Goal: Transaction & Acquisition: Subscribe to service/newsletter

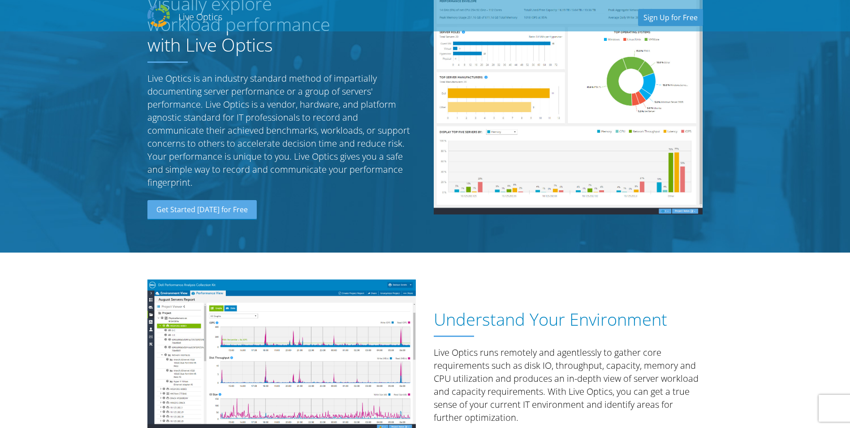
scroll to position [134, 0]
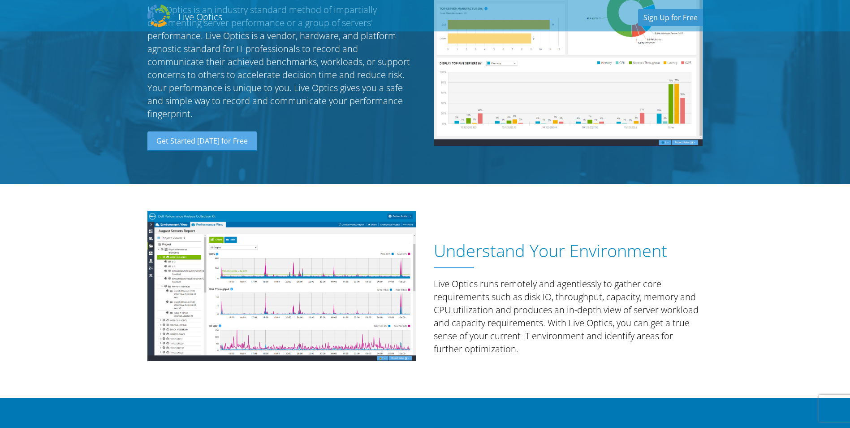
click at [490, 393] on div "Understand Your Environment Live Optics runs remotely and agentlessly to gather…" at bounding box center [426, 291] width 574 height 214
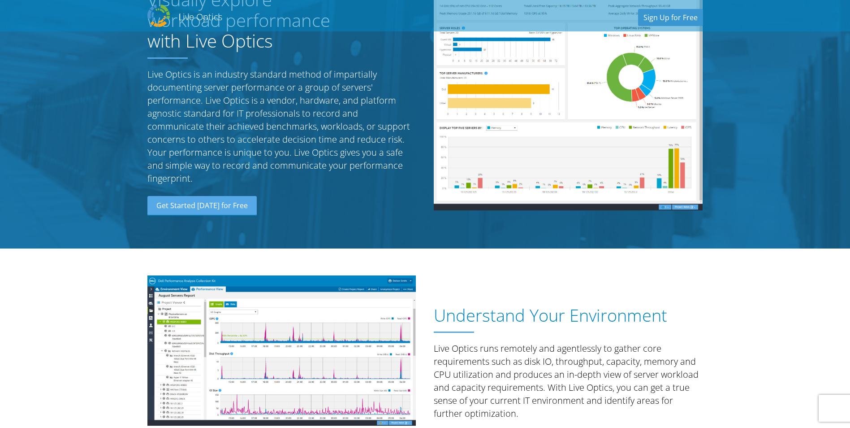
scroll to position [0, 0]
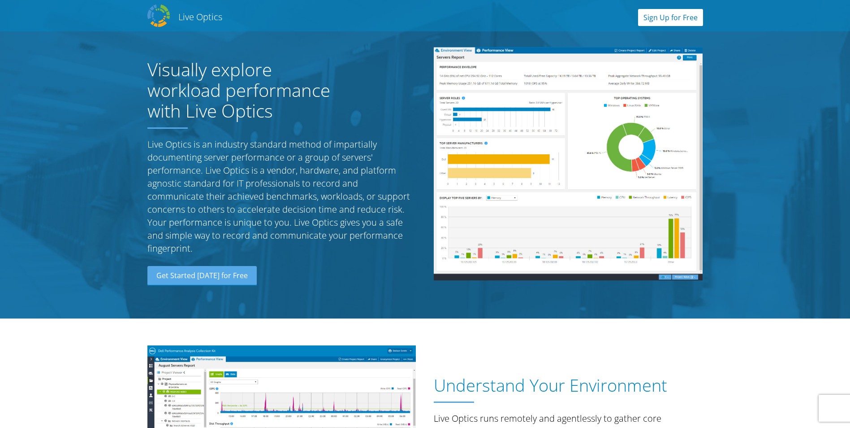
click at [659, 16] on link "Sign Up for Free" at bounding box center [670, 17] width 65 height 17
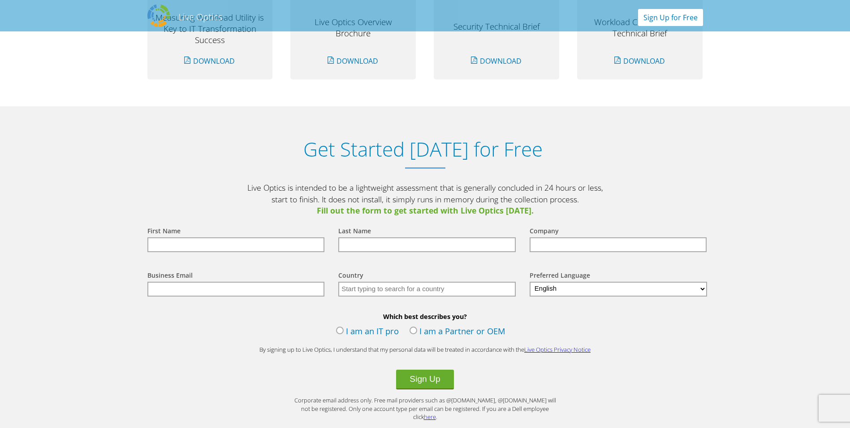
scroll to position [935, 0]
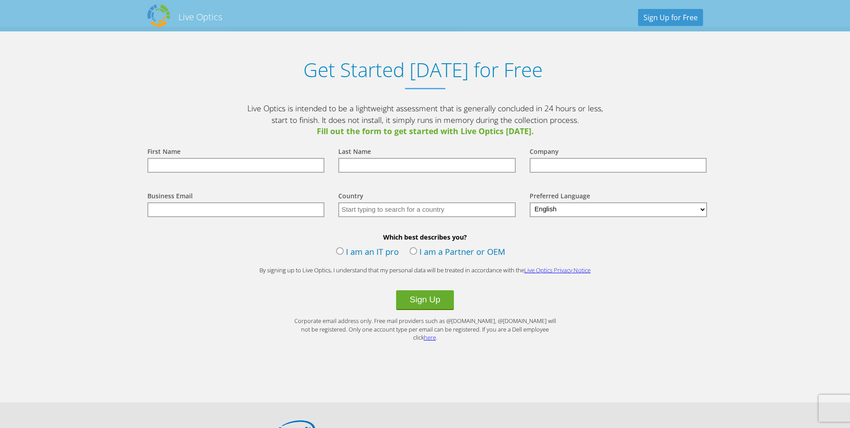
click at [213, 160] on input "text" at bounding box center [236, 165] width 178 height 15
click at [426, 252] on label "I am a Partner or OEM" at bounding box center [458, 252] width 96 height 13
click at [0, 0] on input "I am a Partner or OEM" at bounding box center [0, 0] width 0 height 0
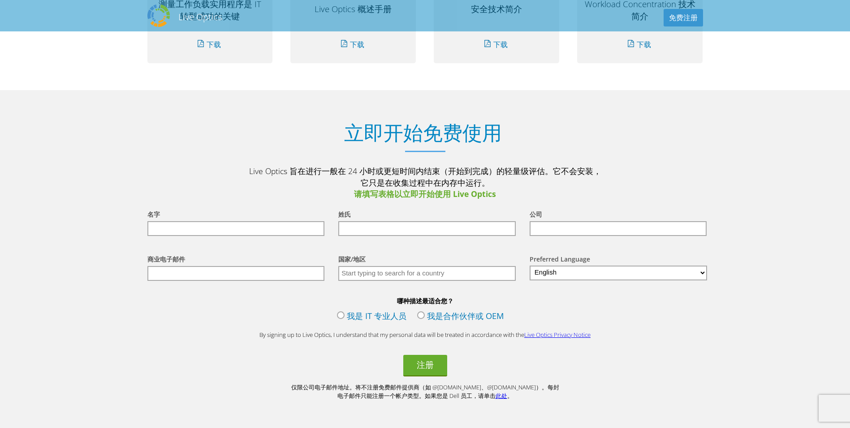
scroll to position [941, 0]
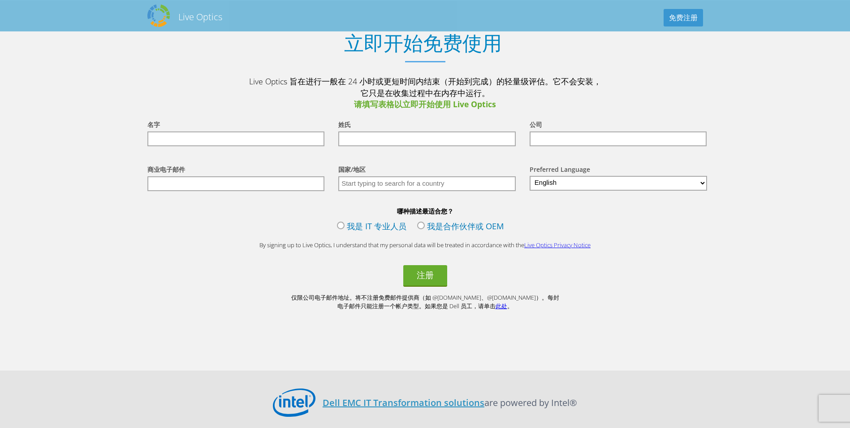
click at [250, 140] on input "text" at bounding box center [236, 138] width 178 height 15
type input "ㄜ"
type input "kuowei"
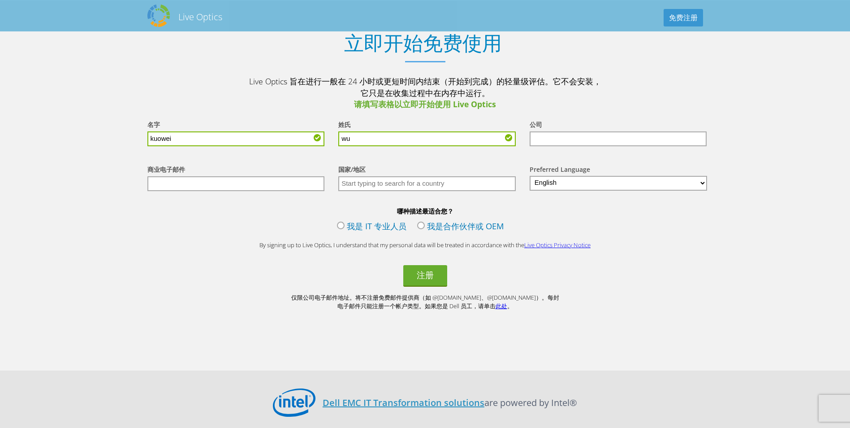
type input "wu"
type input "ccgh"
click at [555, 185] on select "English Deutsch Español Français Italiano Polski Português Русский 日本語 中文 한국어" at bounding box center [619, 183] width 178 height 15
select select "zh-CN"
click at [530, 176] on select "English Deutsch Español Français Italiano Polski Português Русский 日本語 中文 한국어" at bounding box center [619, 183] width 178 height 15
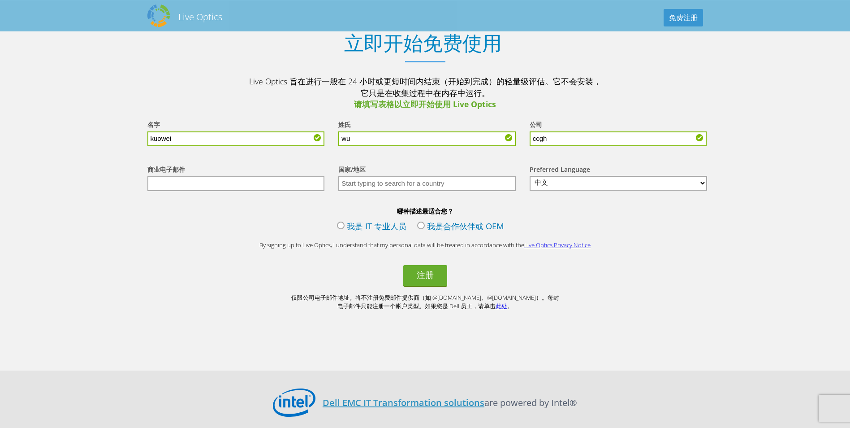
click at [377, 185] on input "text" at bounding box center [427, 183] width 178 height 15
type input "taiwan"
click at [372, 225] on label "我是 IT 专业人员" at bounding box center [371, 227] width 69 height 14
click at [0, 0] on input "我是 IT 专业人员" at bounding box center [0, 0] width 0 height 0
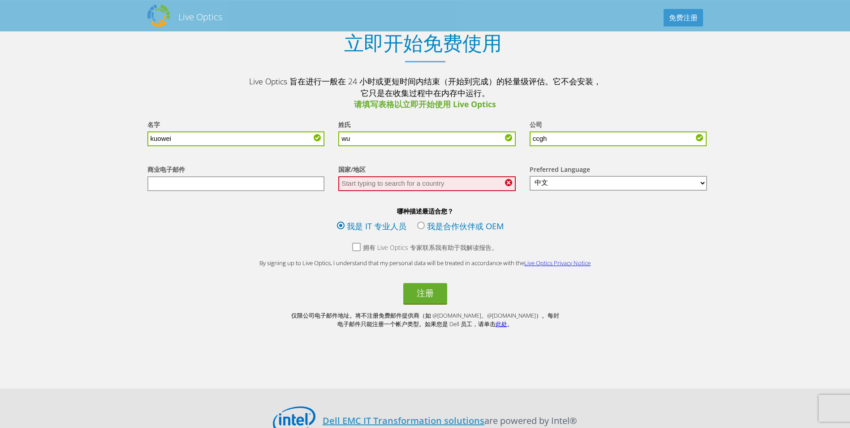
click at [388, 187] on input "text" at bounding box center [427, 183] width 178 height 15
type input "台灣"
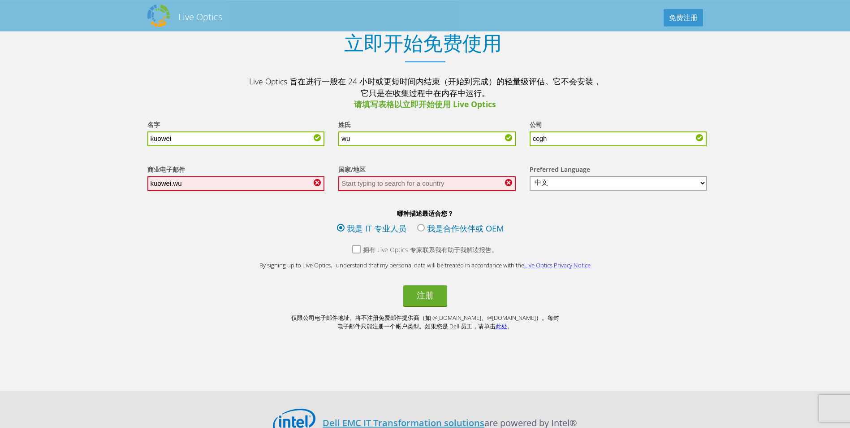
click at [242, 186] on input "kuowei.wu" at bounding box center [236, 183] width 178 height 15
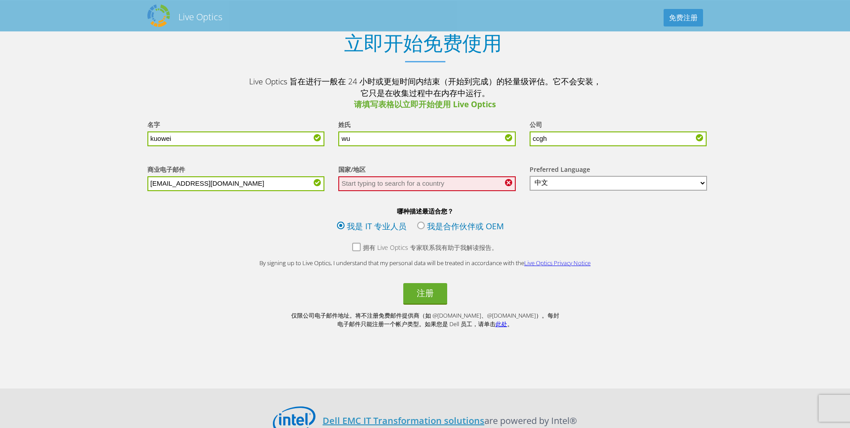
type input "kuowei.wu@ccgh.com.tw"
click at [430, 184] on input "text" at bounding box center [427, 183] width 178 height 15
type input "taiwan"
click at [732, 248] on section "立即开始免费使用 Live Optics 旨在进行一般在 24 小时或更短时间内结束（开始到完成）的轻量级评估。它不会安装，它只是在收集过程中在内存中运行。 …" at bounding box center [425, 194] width 850 height 388
click at [446, 186] on input "text" at bounding box center [427, 183] width 178 height 15
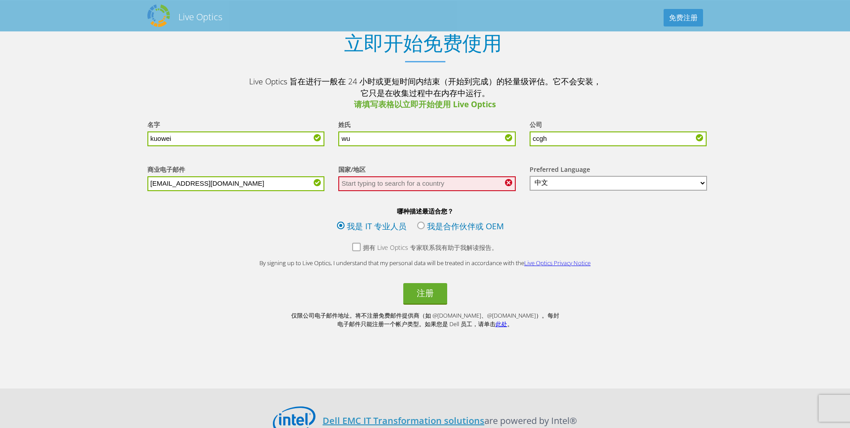
click at [440, 184] on input "text" at bounding box center [427, 183] width 178 height 15
click at [425, 294] on button "注册" at bounding box center [425, 294] width 44 height 22
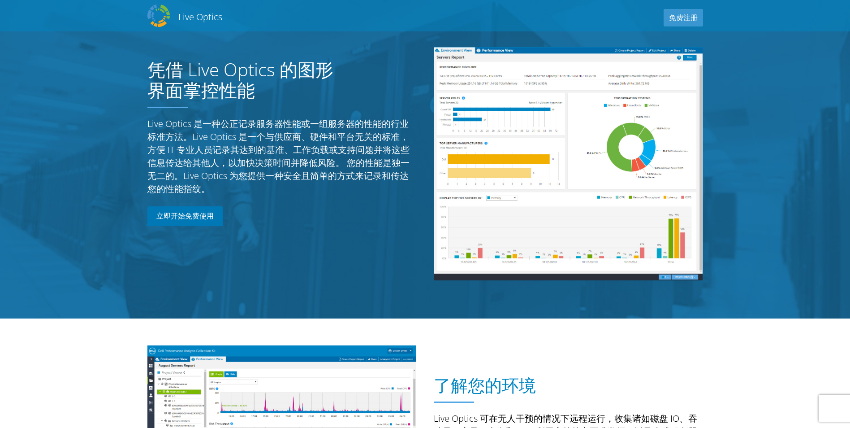
click at [207, 224] on link "立即开始免费使用" at bounding box center [184, 216] width 75 height 20
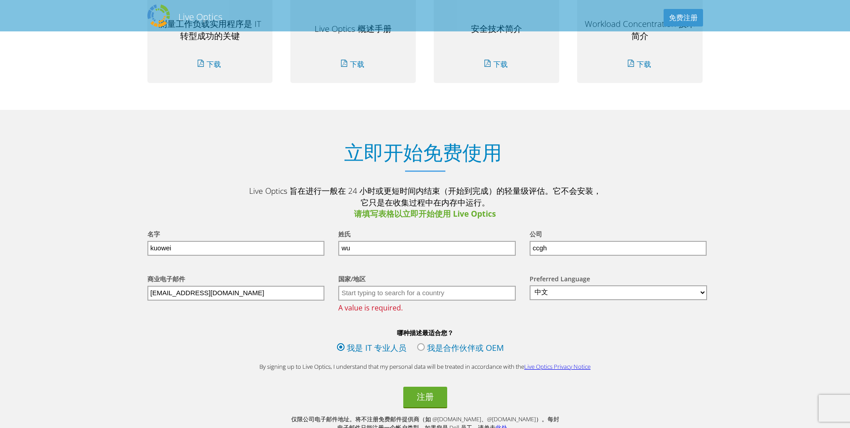
scroll to position [915, 0]
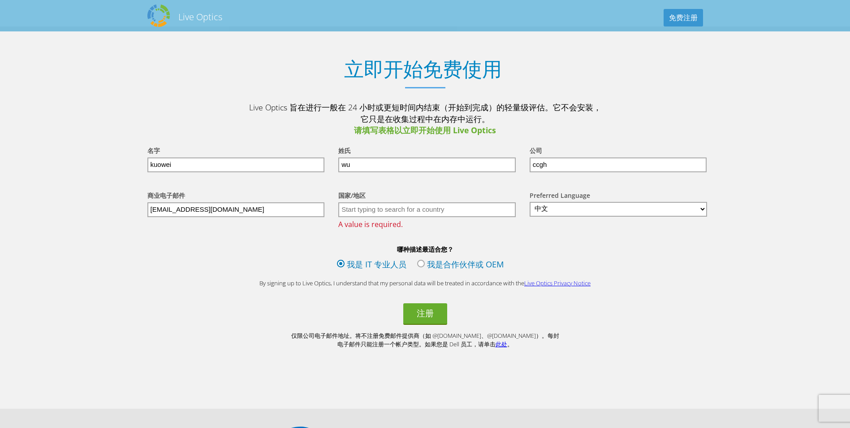
click at [386, 212] on input "text" at bounding box center [427, 209] width 178 height 15
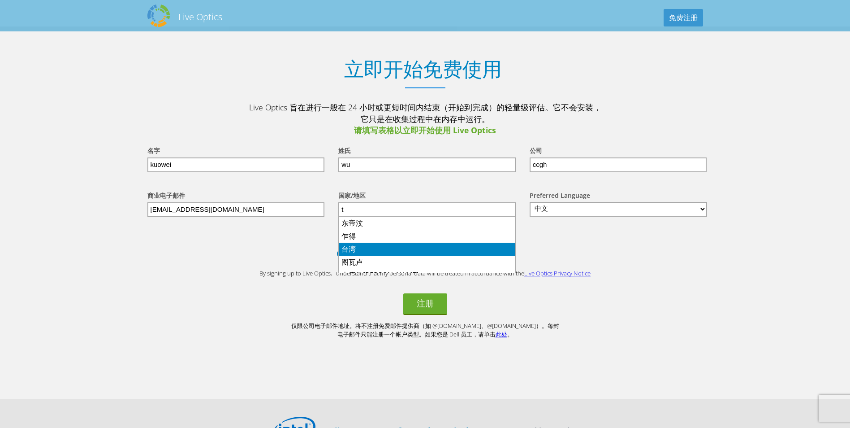
click at [365, 247] on li "台湾" at bounding box center [427, 249] width 177 height 13
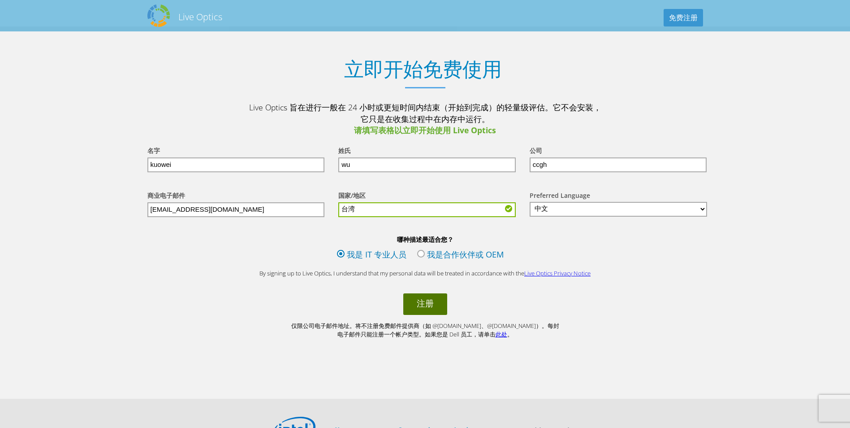
type input "台湾"
click at [433, 306] on button "注册" at bounding box center [425, 304] width 44 height 22
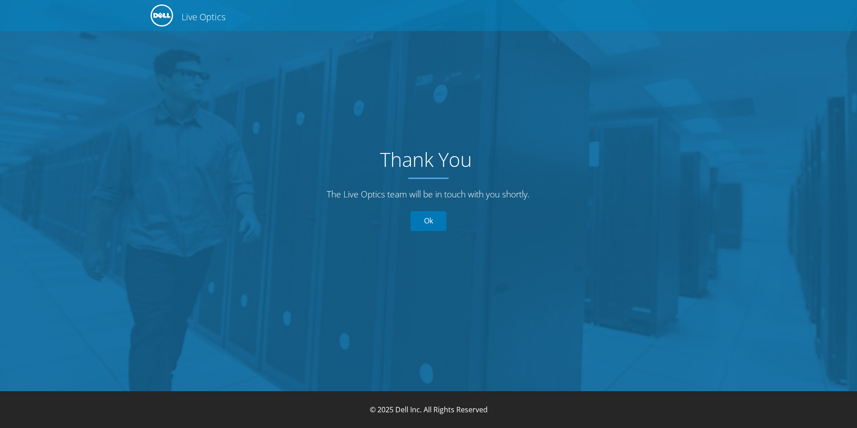
click at [432, 225] on link "Ok" at bounding box center [429, 221] width 36 height 20
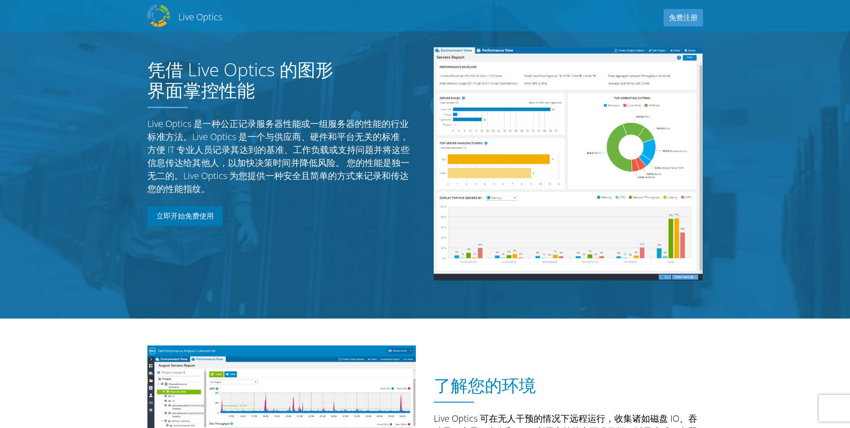
click at [169, 218] on link "立即开始免费使用" at bounding box center [184, 216] width 75 height 20
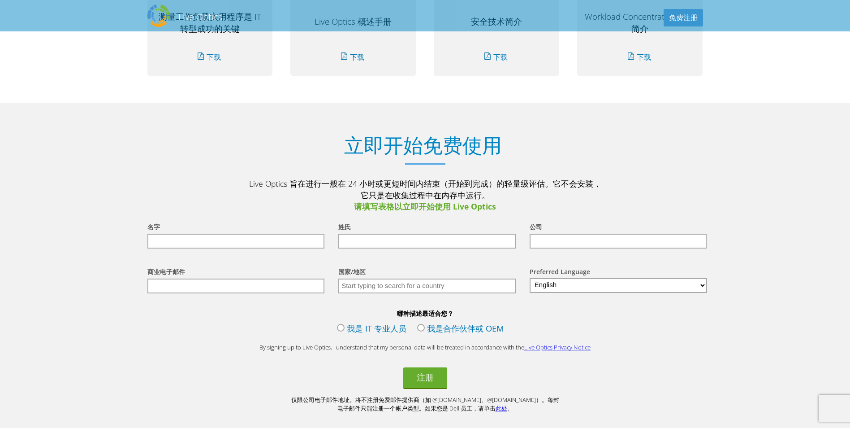
scroll to position [915, 0]
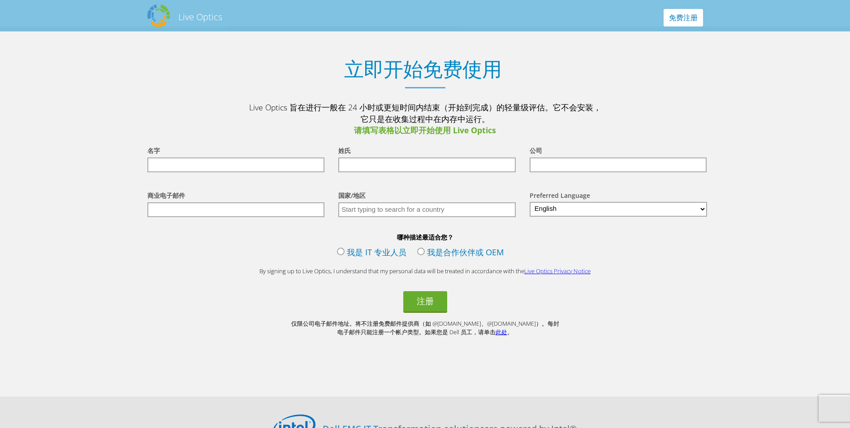
click at [687, 20] on link "免费注册" at bounding box center [683, 17] width 39 height 17
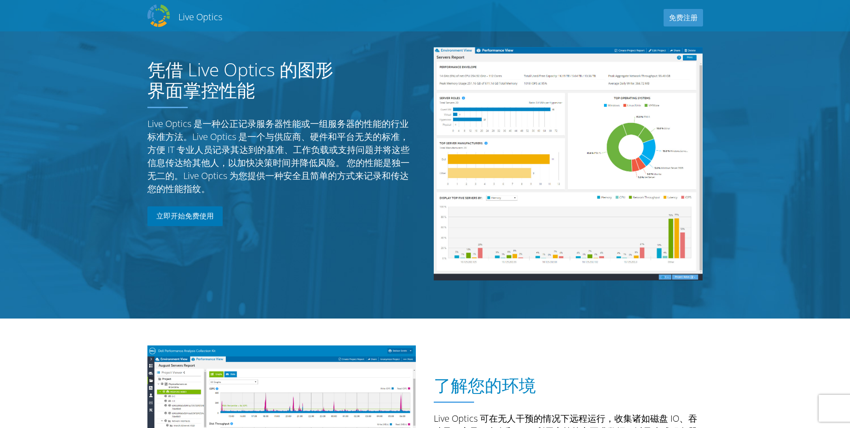
click at [189, 218] on link "立即开始免费使用" at bounding box center [184, 216] width 75 height 20
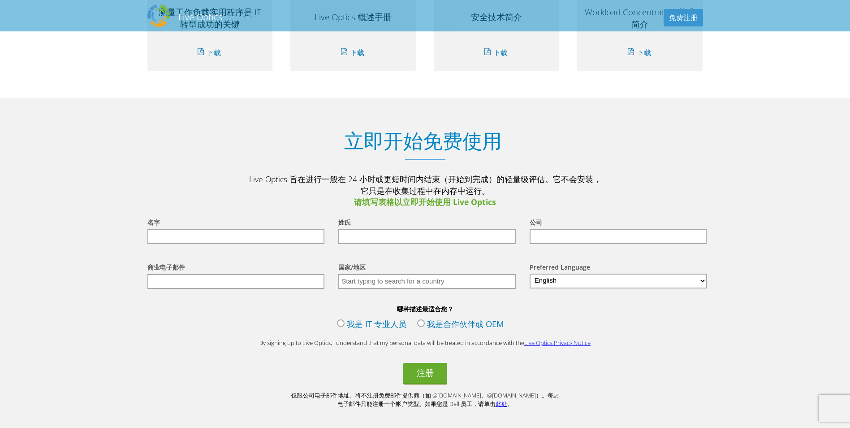
scroll to position [915, 0]
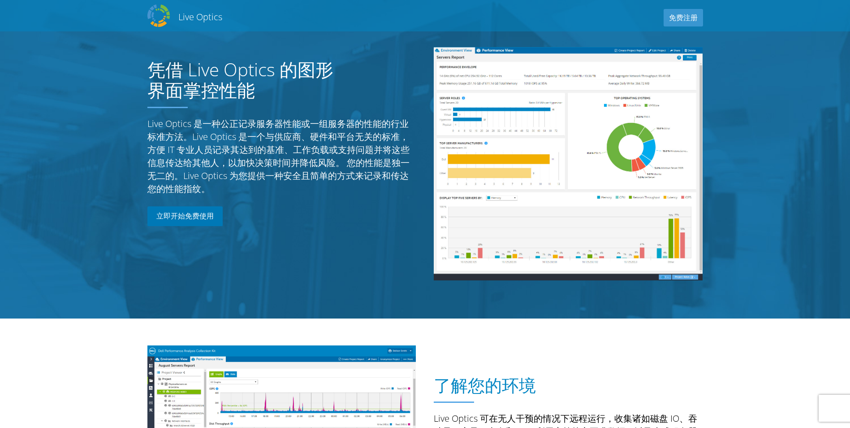
click at [204, 218] on link "立即开始免费使用" at bounding box center [184, 216] width 75 height 20
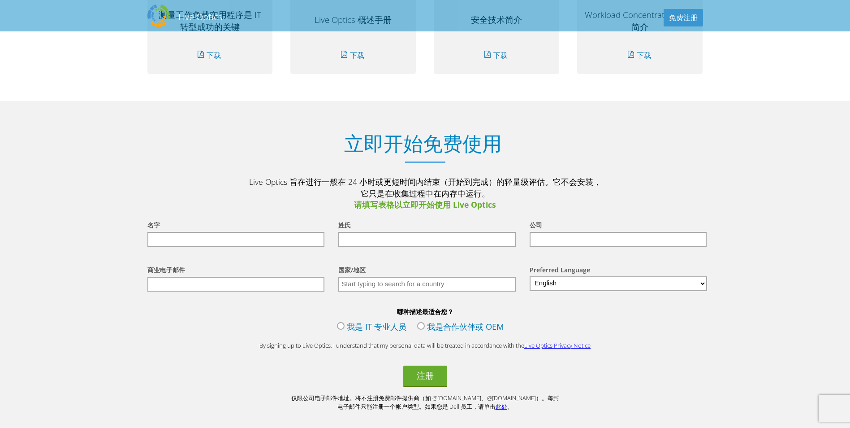
scroll to position [915, 0]
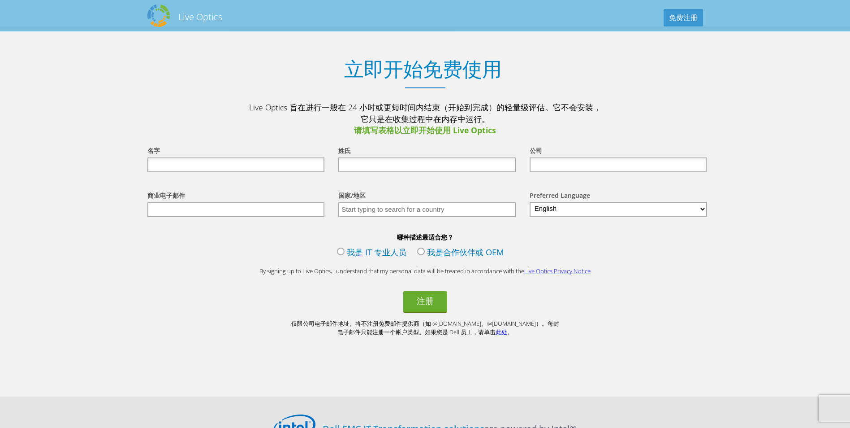
click at [243, 170] on input "text" at bounding box center [236, 164] width 178 height 15
type input "kuowei"
type input "wu"
type input "ccgh"
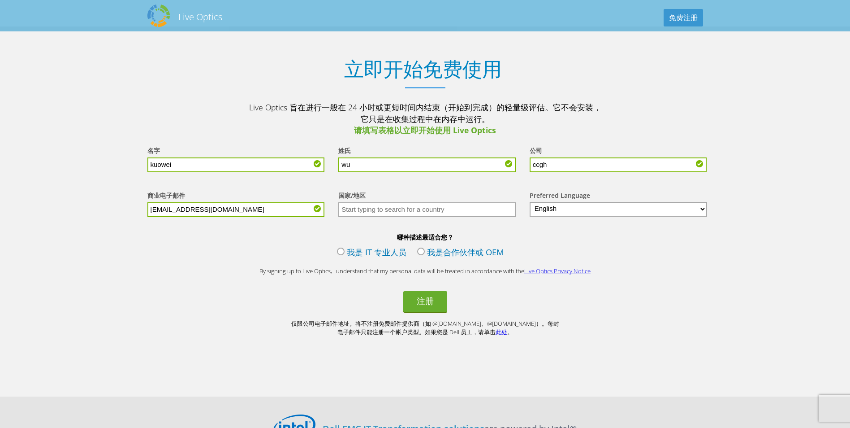
drag, startPoint x: 250, startPoint y: 209, endPoint x: 32, endPoint y: 208, distance: 218.3
click at [32, 208] on section "立即开始免费使用 Live Optics 旨在进行一般在 24 小时或更短时间内结束（开始到完成）的轻量级评估。它不会安装，它只是在收集过程中在内存中运行。 …" at bounding box center [425, 211] width 850 height 370
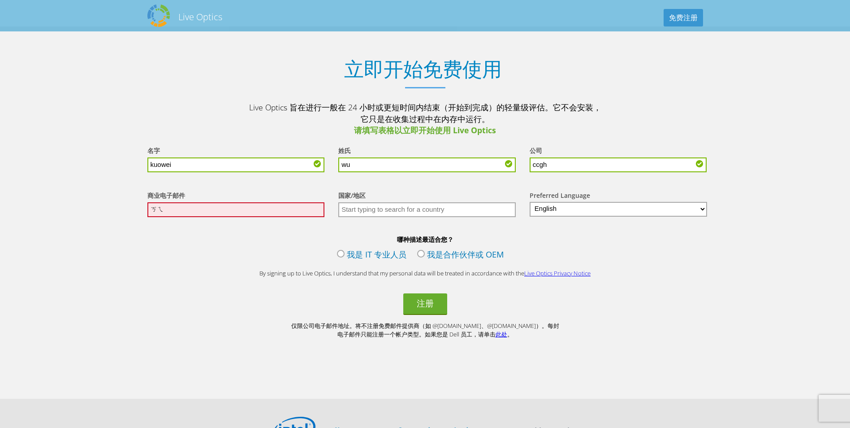
type input "ㄎ"
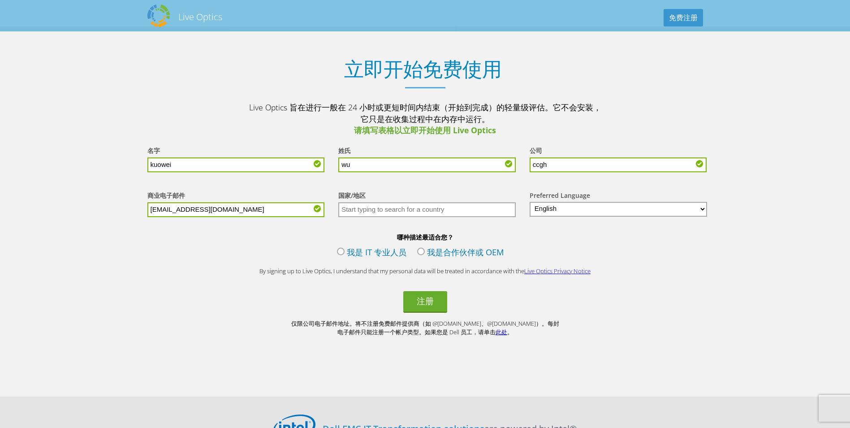
type input "[EMAIL_ADDRESS][DOMAIN_NAME]"
click at [399, 210] on input "text" at bounding box center [427, 209] width 178 height 15
click at [407, 206] on input "text" at bounding box center [427, 209] width 178 height 15
click at [601, 209] on select "English Deutsch Español Français Italiano Polski Português Русский 日本語 中文 한국어" at bounding box center [619, 209] width 178 height 15
select select "zh-CN"
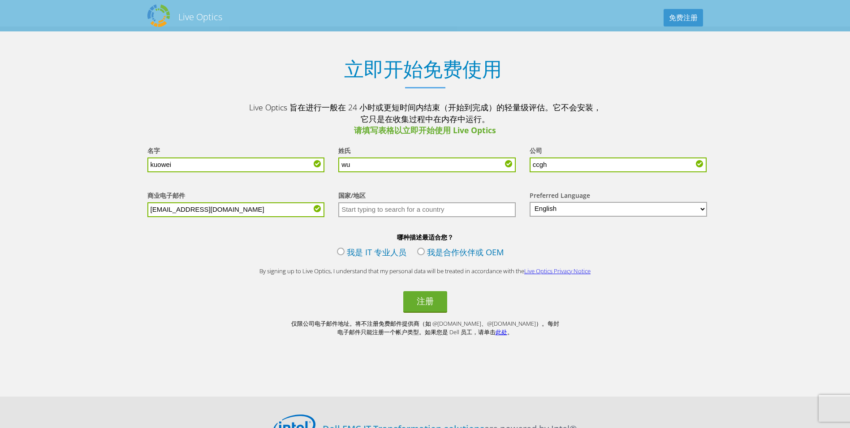
click at [530, 202] on select "English Deutsch Español Français Italiano Polski Português Русский 日本語 中文 한국어" at bounding box center [619, 209] width 178 height 15
click at [473, 206] on input "text" at bounding box center [427, 209] width 178 height 15
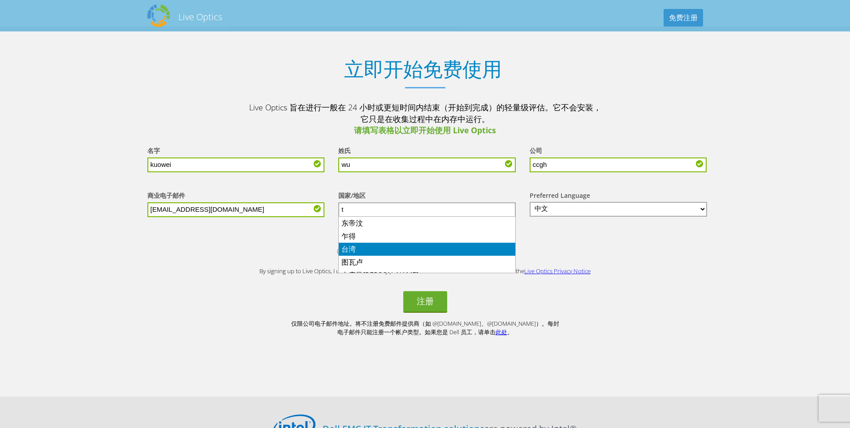
click at [358, 251] on li "台湾" at bounding box center [427, 249] width 177 height 13
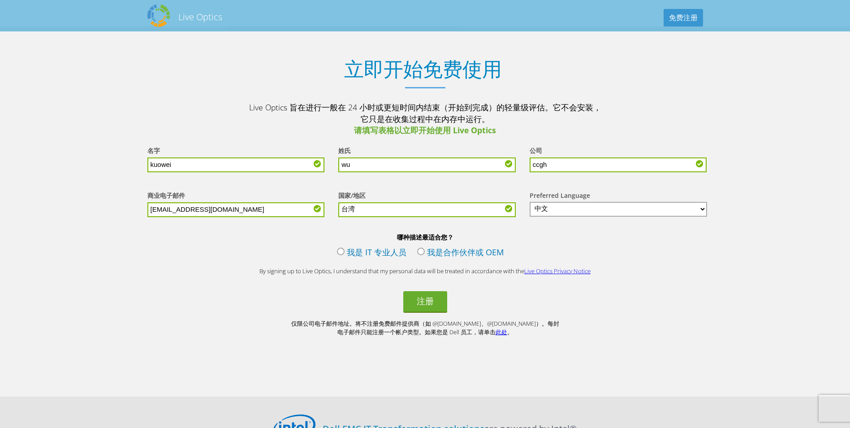
type input "台湾"
click at [339, 251] on label "我是 IT 专业人员" at bounding box center [371, 253] width 69 height 14
click at [0, 0] on input "我是 IT 专业人员" at bounding box center [0, 0] width 0 height 0
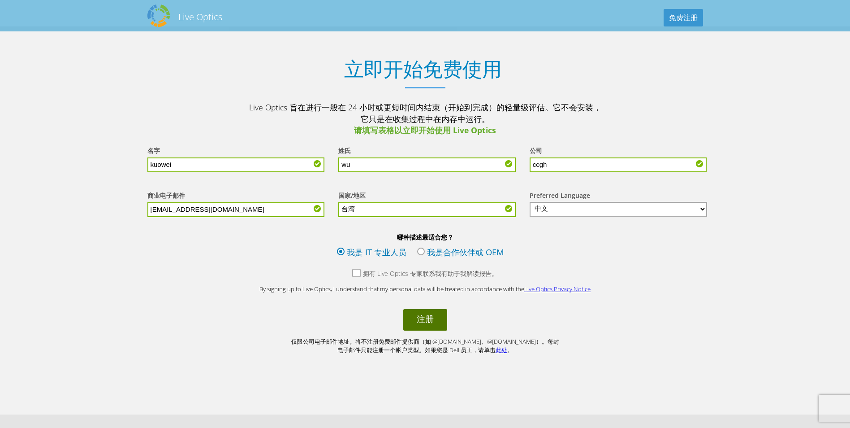
click at [423, 321] on button "注册" at bounding box center [425, 320] width 44 height 22
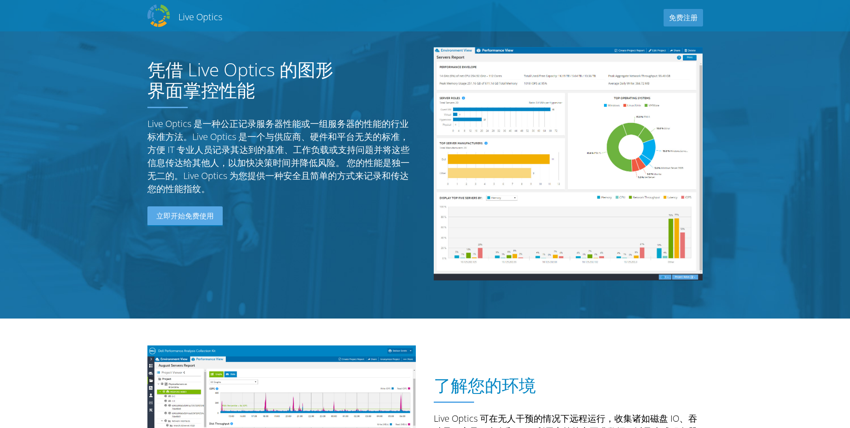
select select "220"
